Goal: Information Seeking & Learning: Learn about a topic

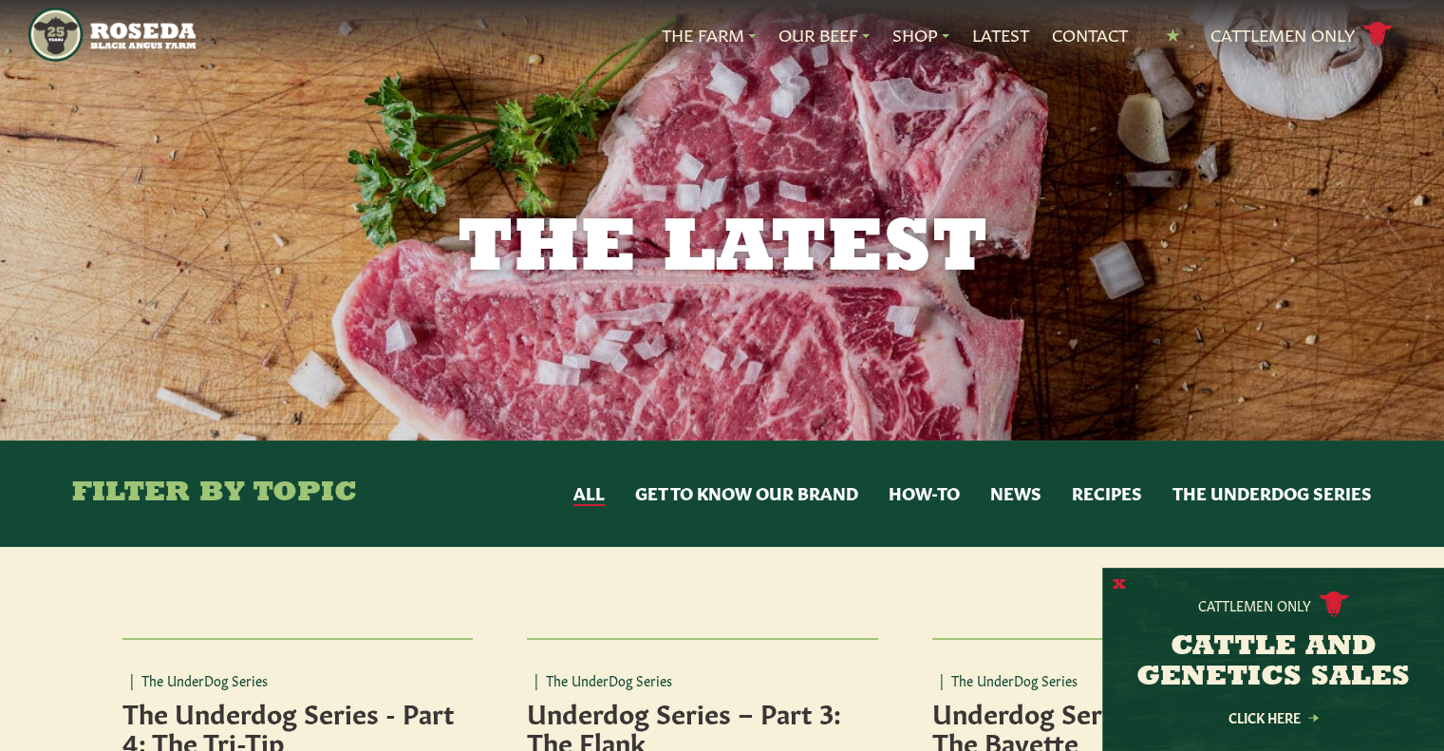
click at [1117, 588] on button "X" at bounding box center [1119, 585] width 13 height 20
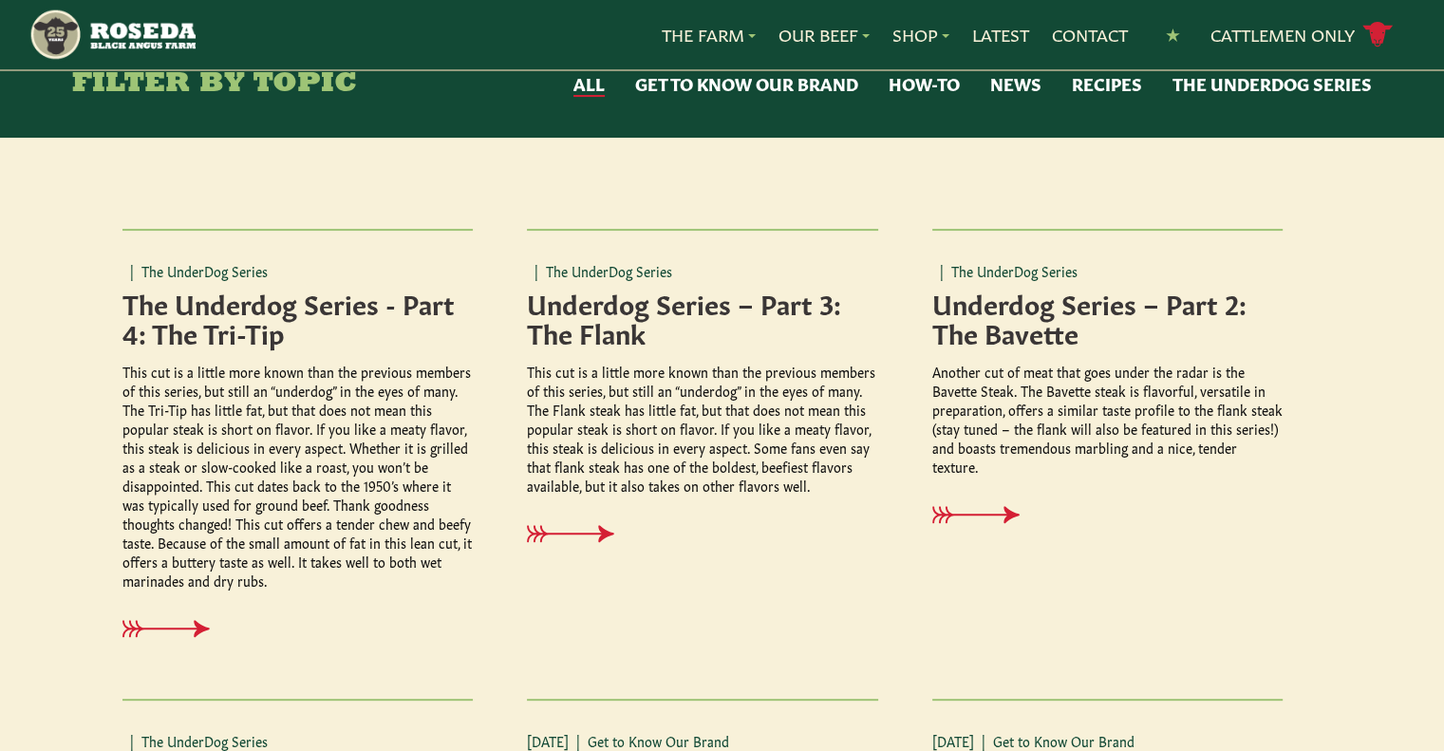
scroll to position [408, 0]
click at [161, 622] on icon at bounding box center [180, 630] width 87 height 18
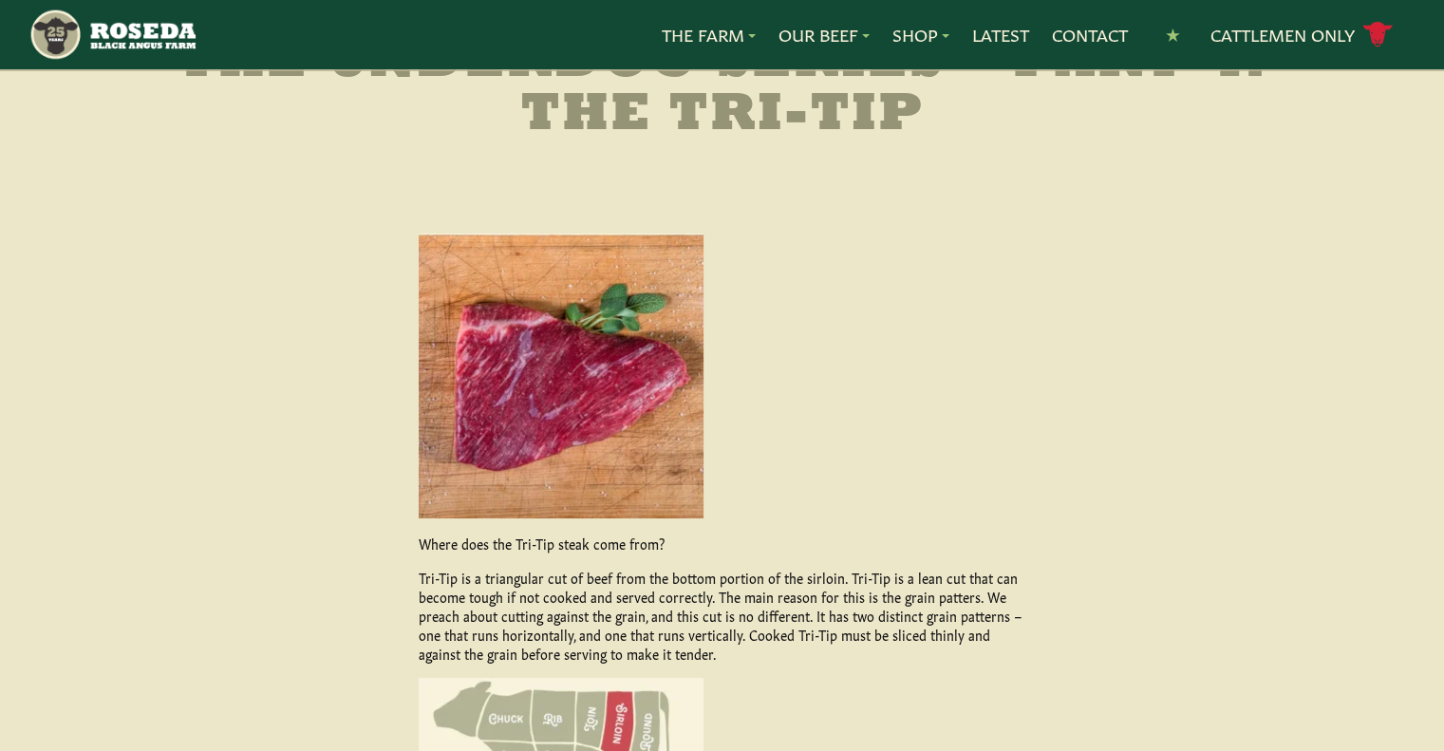
scroll to position [146, 0]
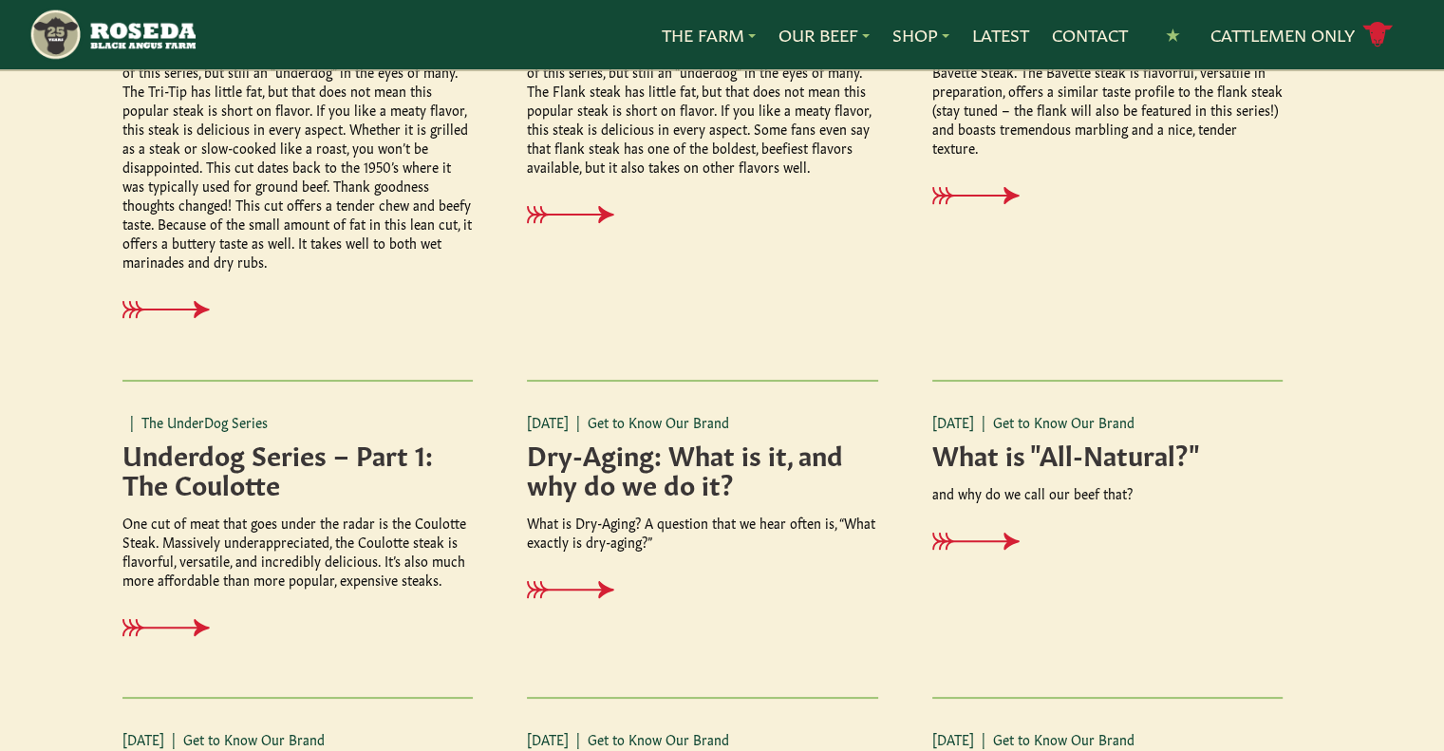
scroll to position [729, 0]
click at [992, 535] on icon at bounding box center [991, 541] width 87 height 18
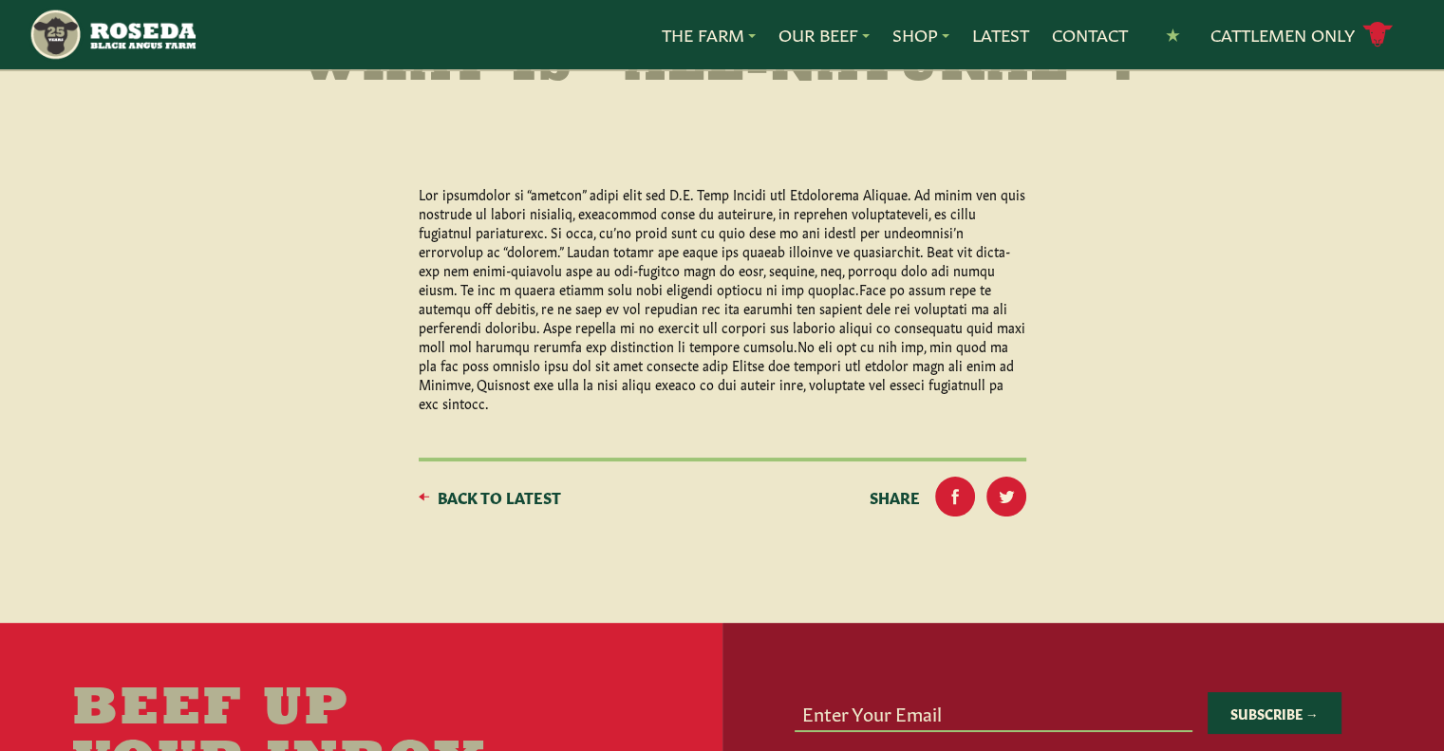
scroll to position [147, 0]
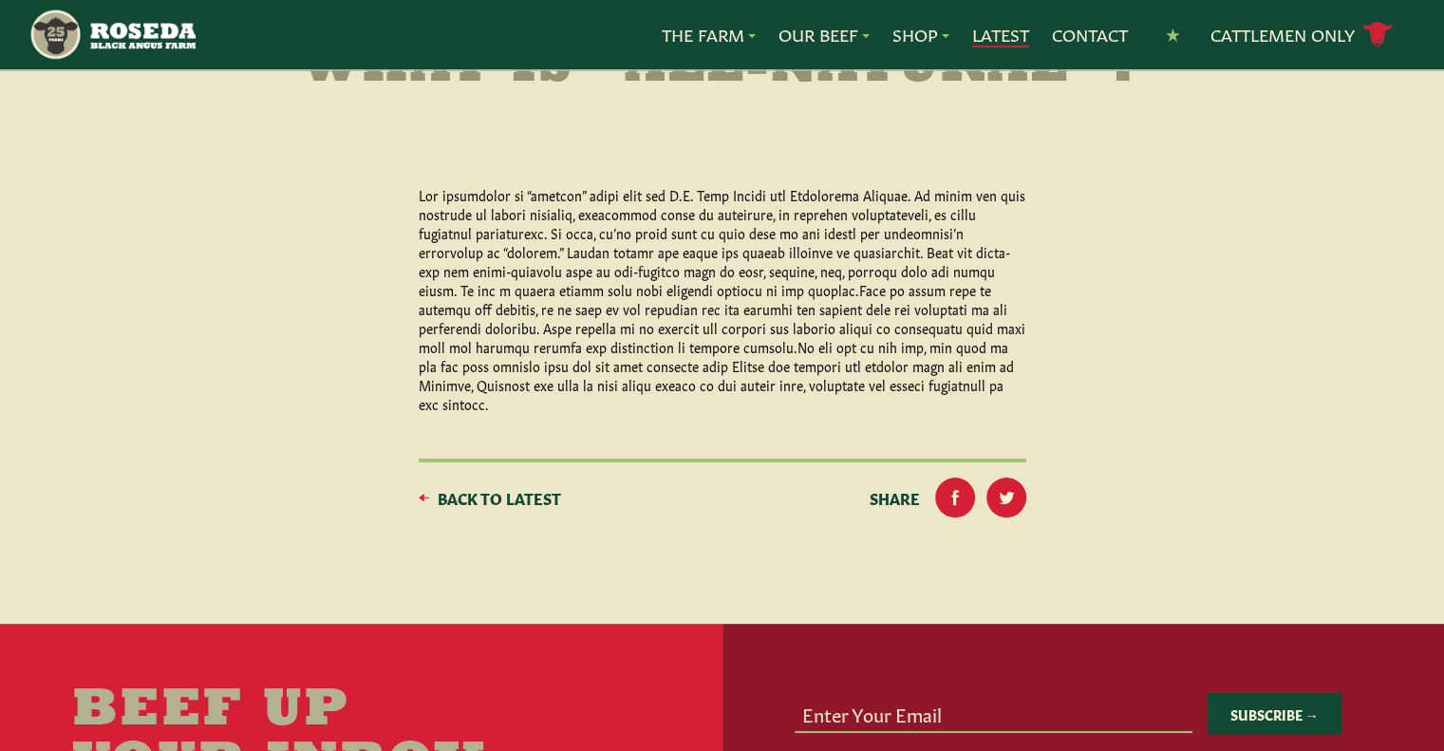
click at [1005, 33] on link "Latest" at bounding box center [1000, 35] width 57 height 25
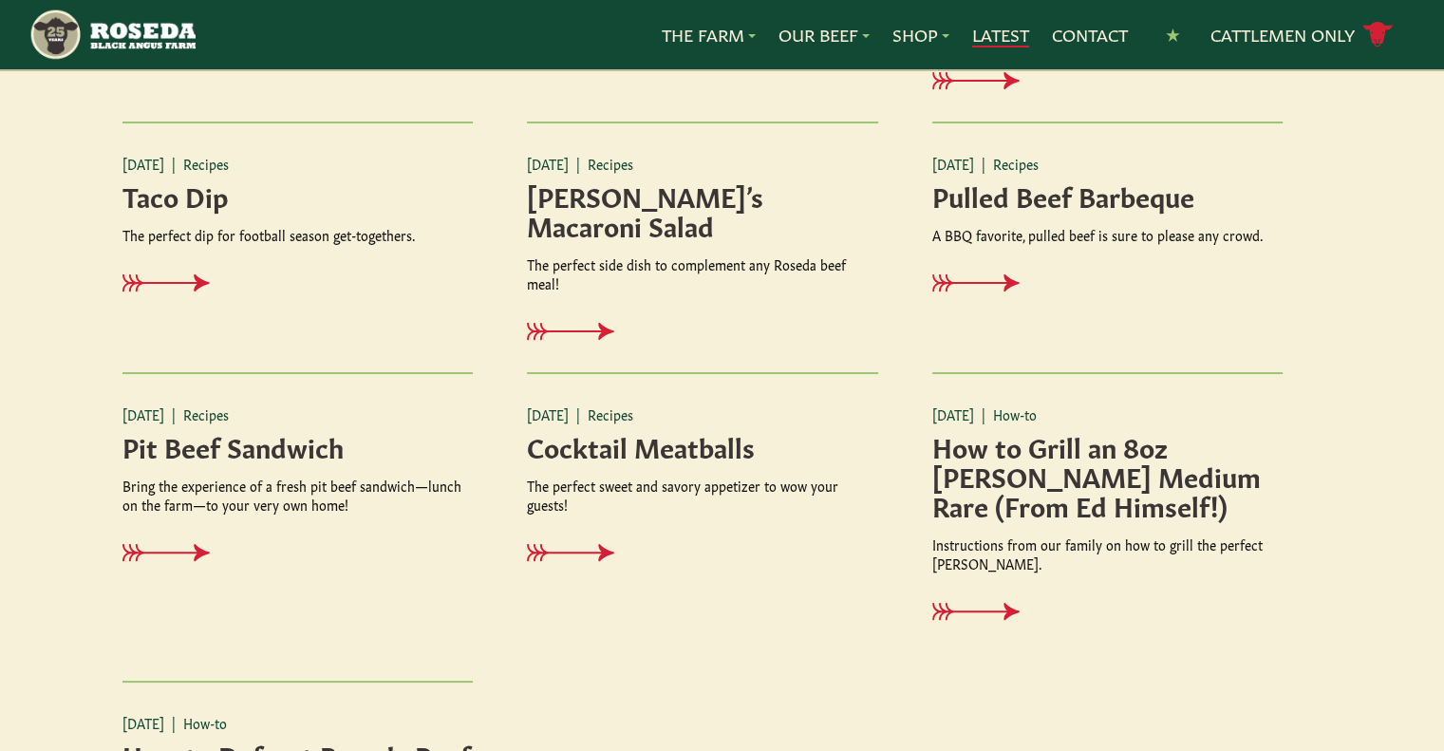
scroll to position [2172, 0]
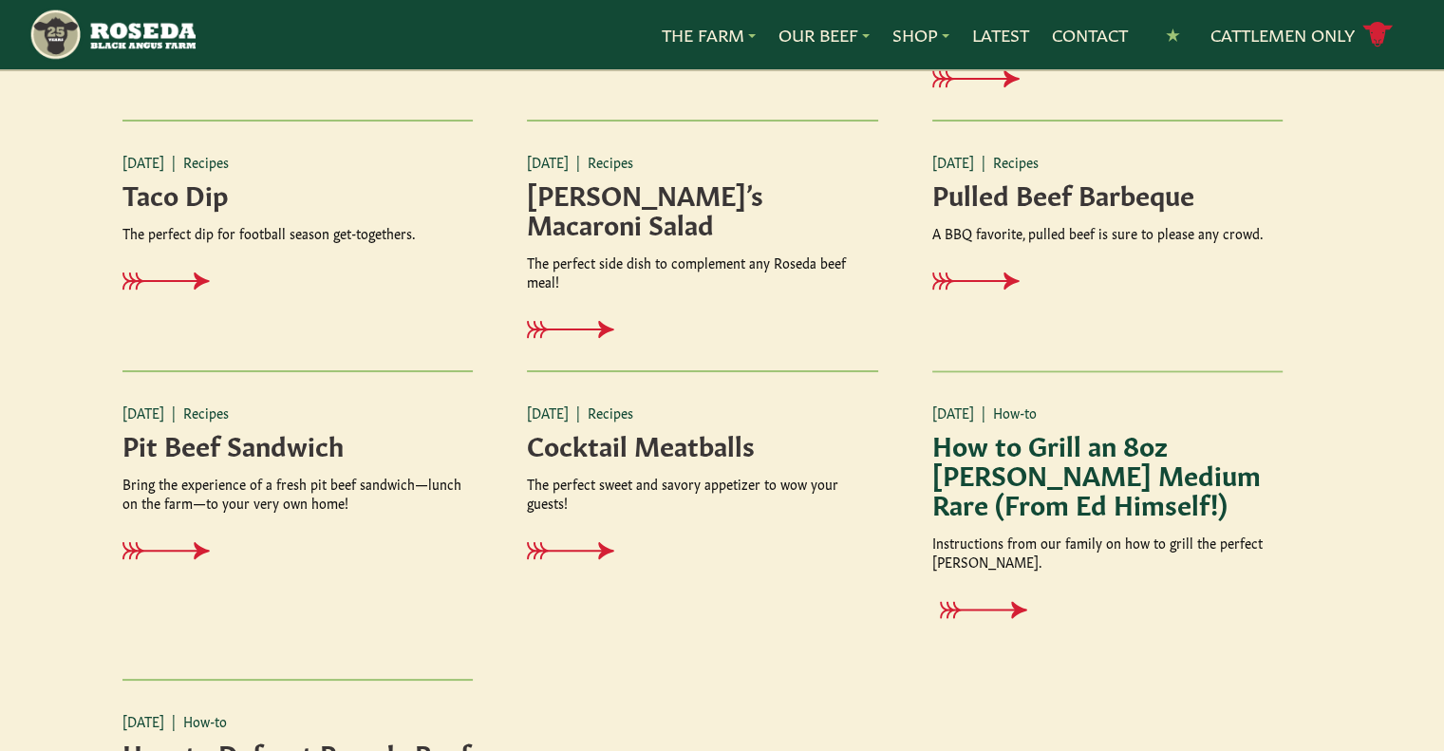
click at [1063, 488] on h4 "How to Grill an 8oz [PERSON_NAME] Medium Rare (From Ed Himself!)" at bounding box center [1107, 473] width 351 height 88
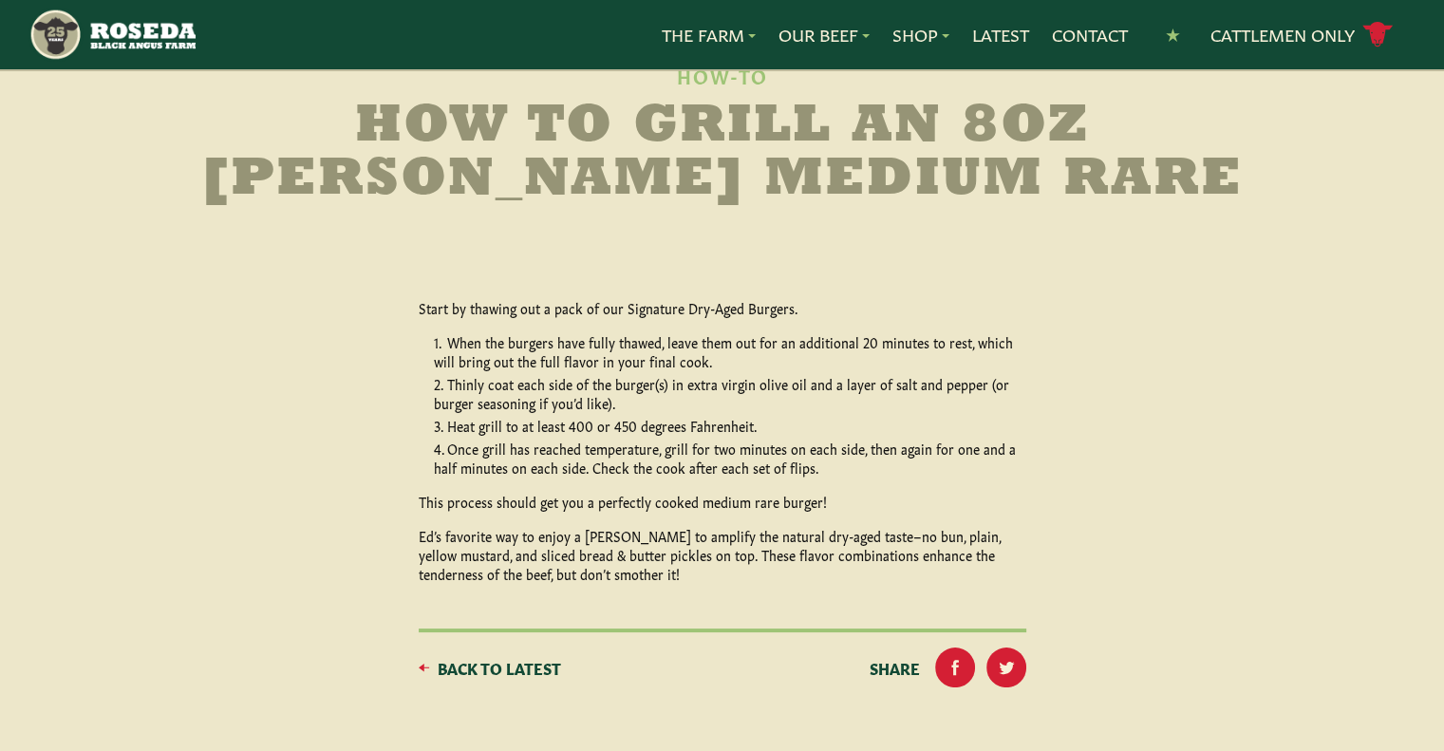
scroll to position [79, 0]
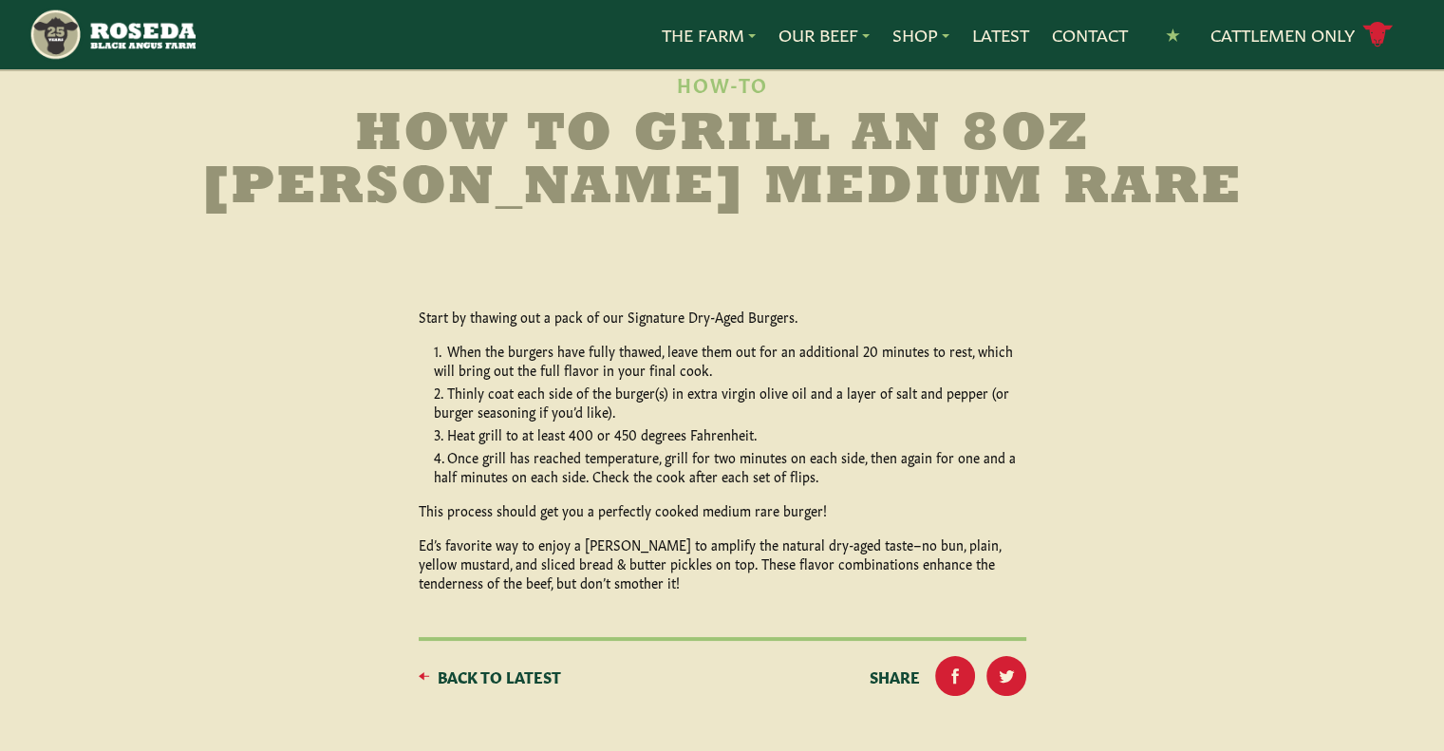
click at [522, 679] on span "Back to Latest" at bounding box center [499, 676] width 123 height 23
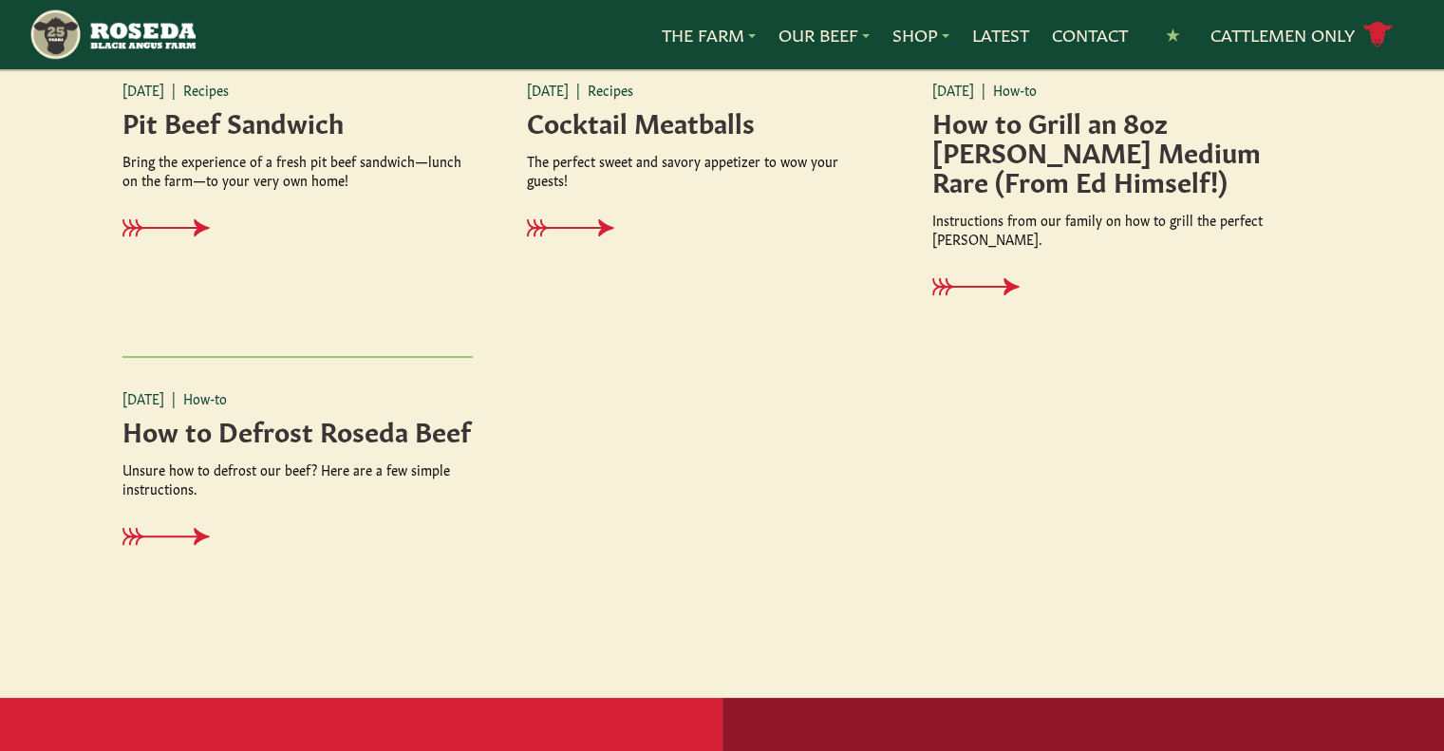
scroll to position [2497, 0]
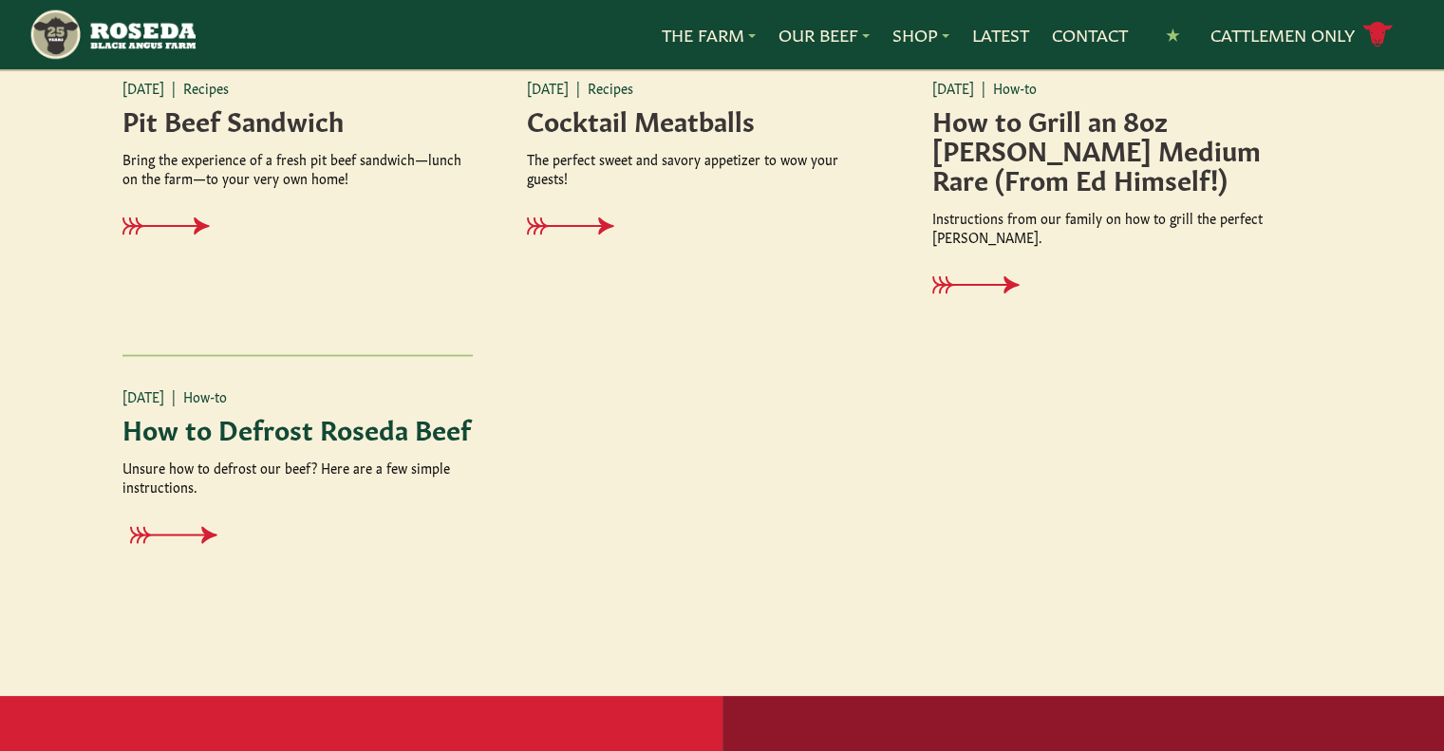
click at [364, 436] on h4 "How to Defrost Roseda Beef" at bounding box center [297, 427] width 351 height 29
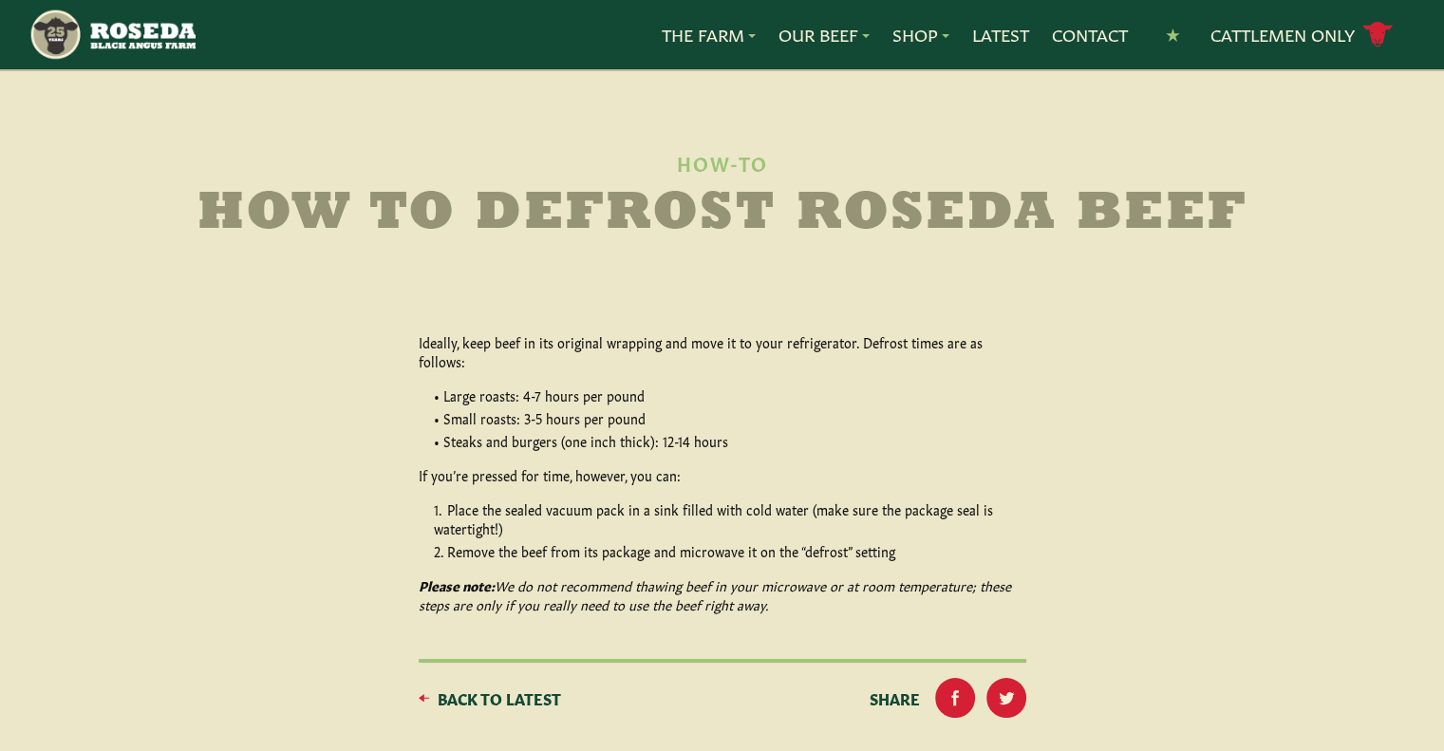
click at [148, 37] on img "Main Navigation" at bounding box center [111, 35] width 166 height 54
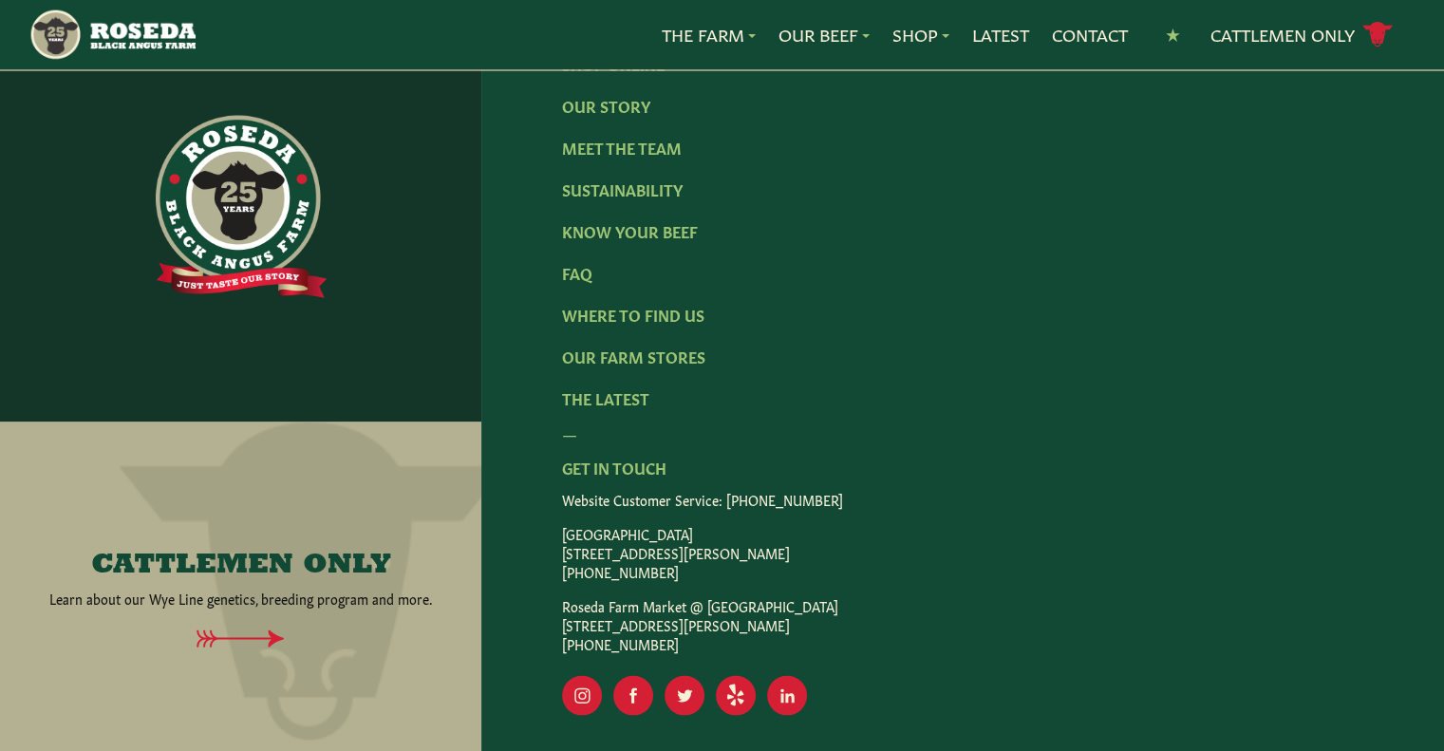
scroll to position [3228, 0]
